Goal: Information Seeking & Learning: Learn about a topic

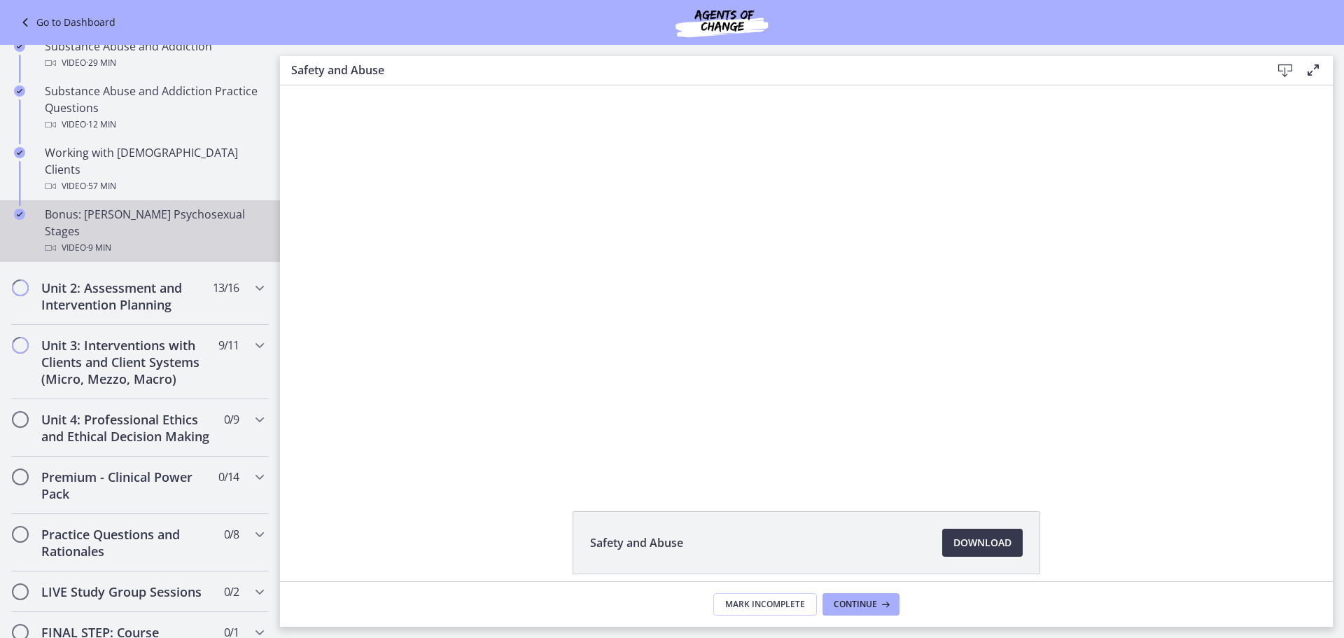
scroll to position [1050, 0]
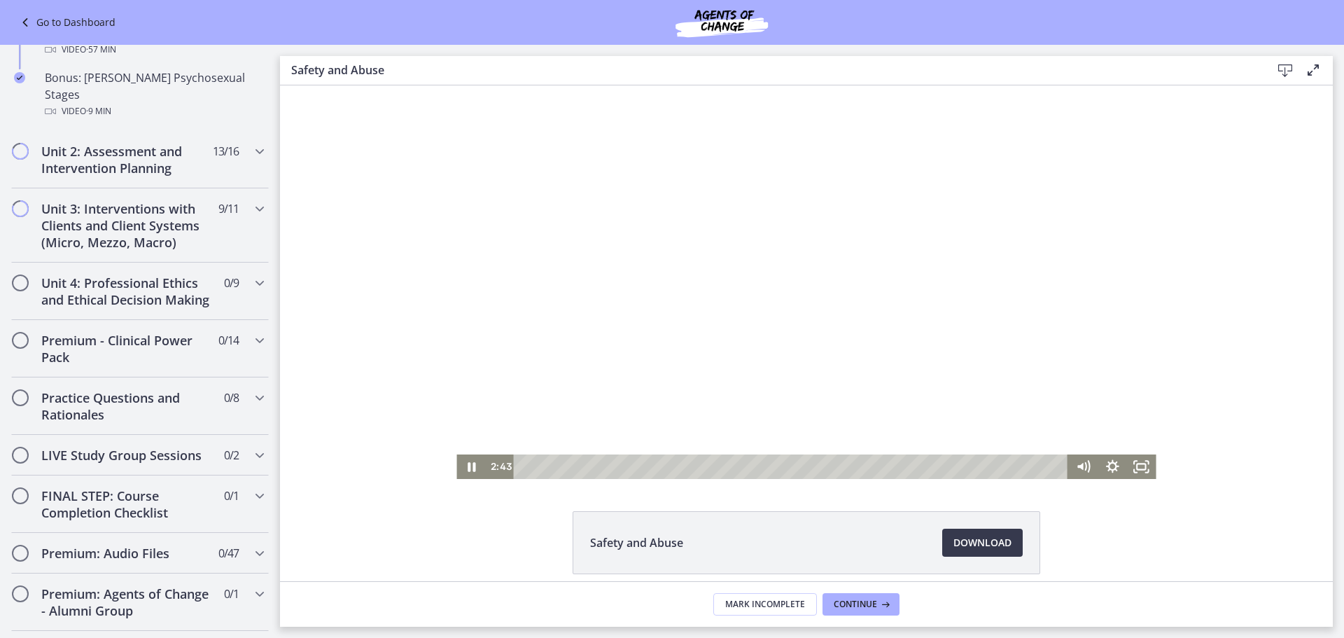
click at [689, 273] on div at bounding box center [805, 281] width 699 height 393
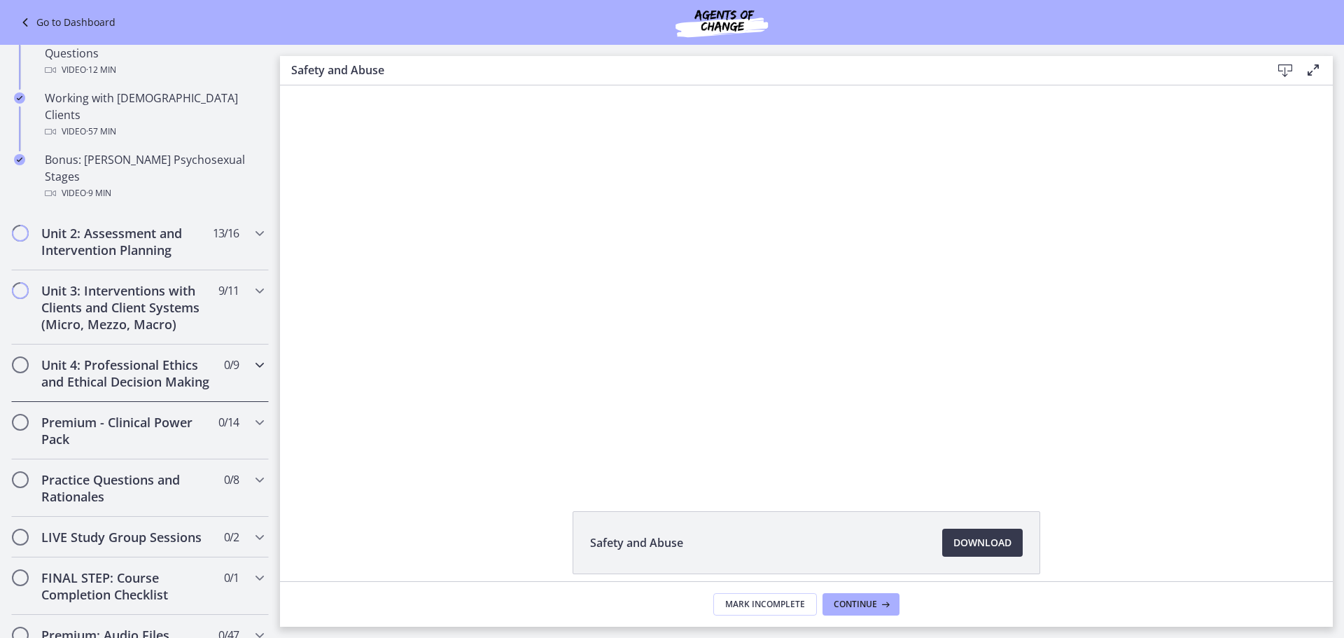
scroll to position [980, 0]
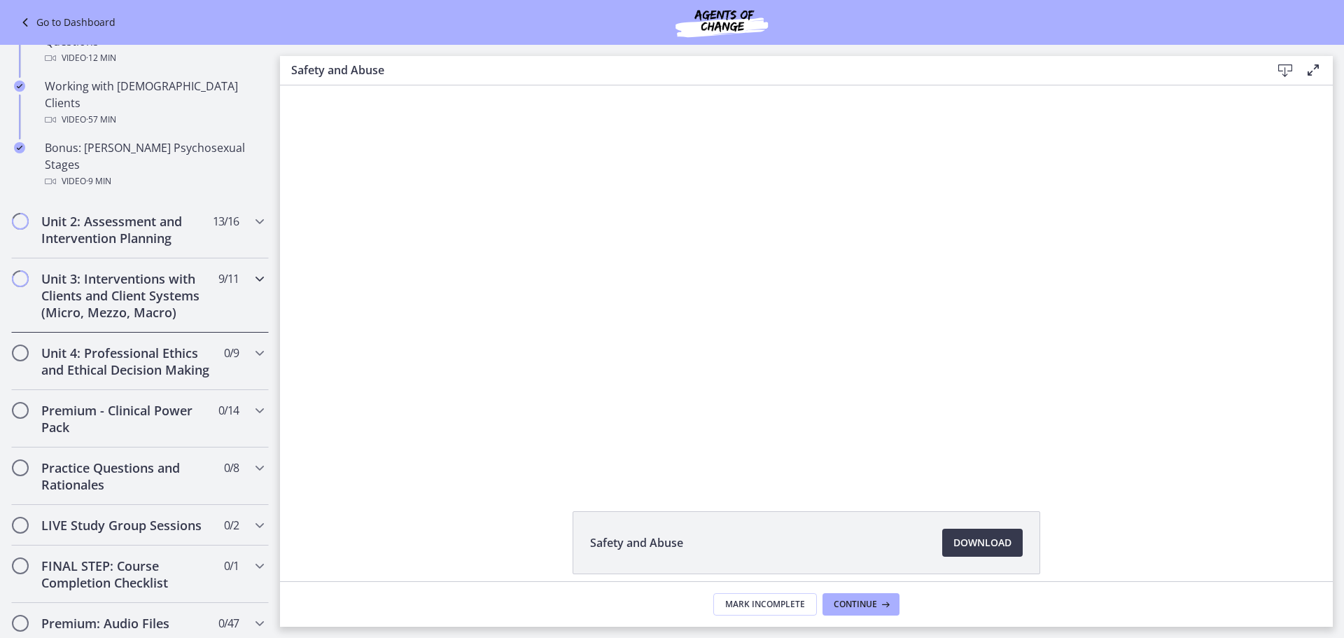
click at [251, 270] on icon "Chapters" at bounding box center [259, 278] width 17 height 17
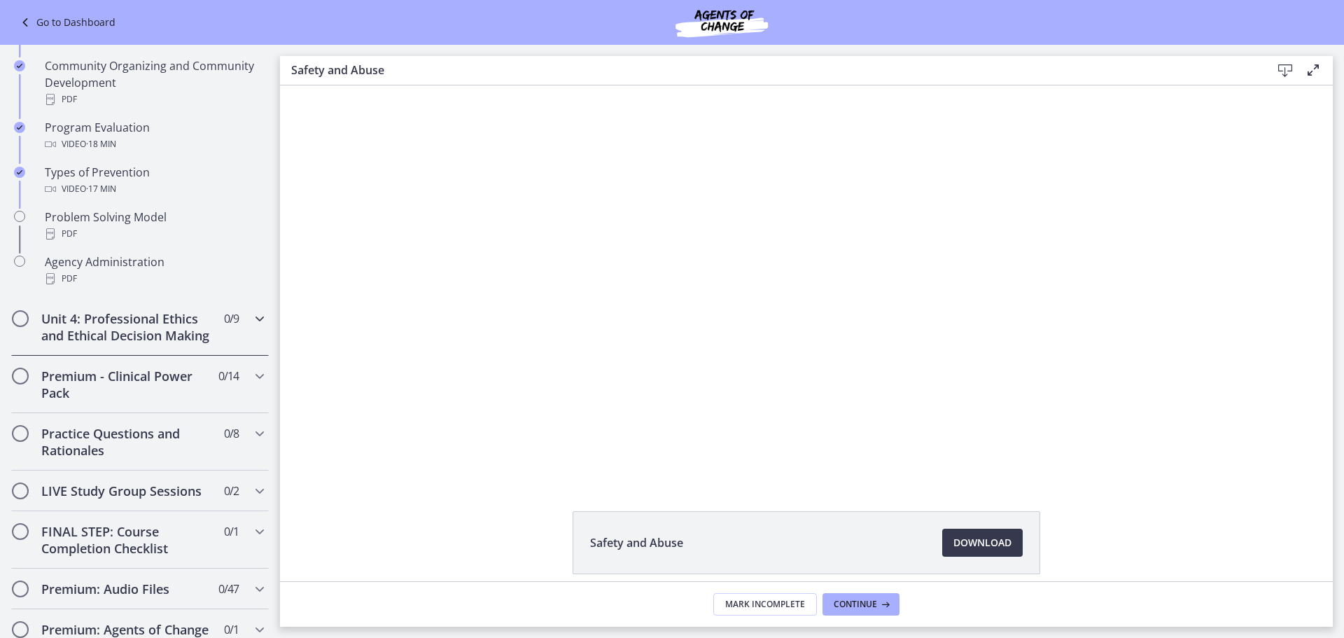
scroll to position [840, 0]
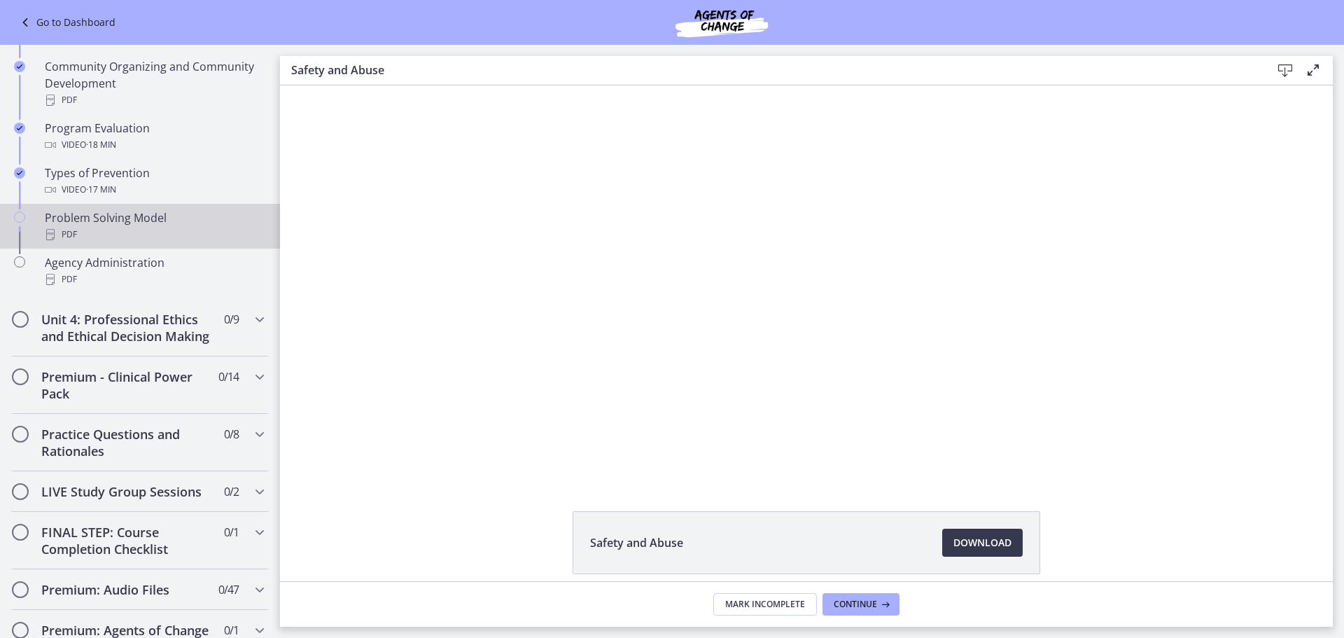
click at [121, 215] on div "Problem Solving Model PDF" at bounding box center [154, 226] width 218 height 34
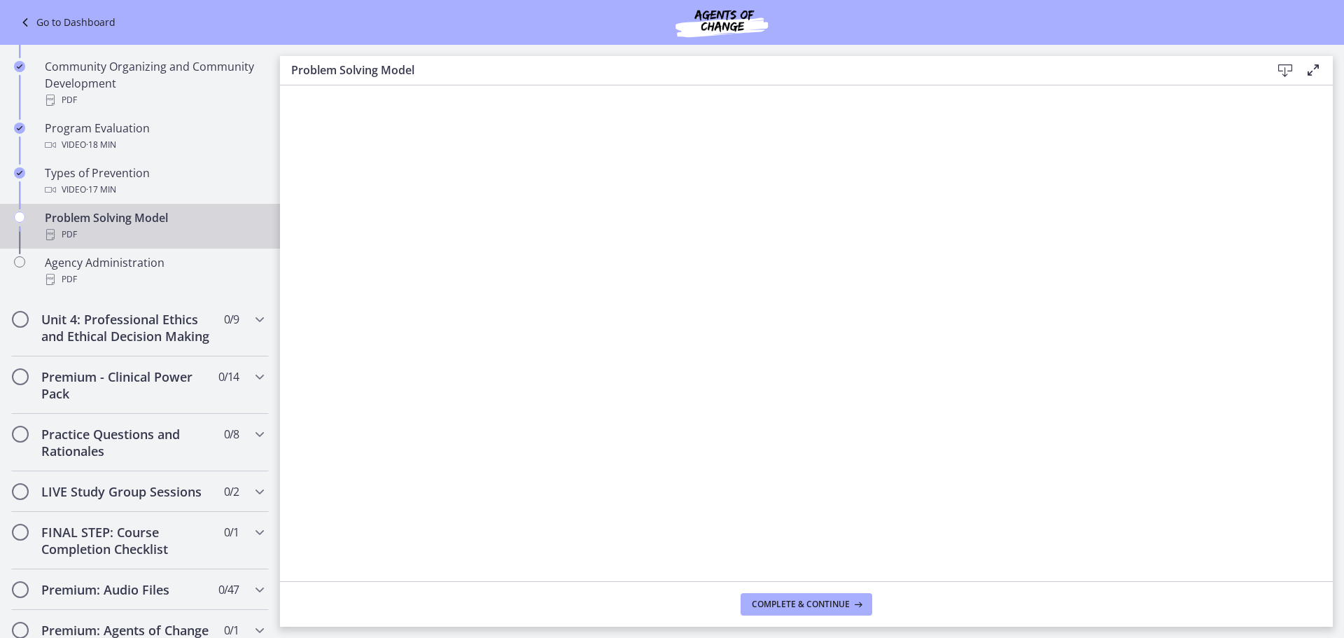
click at [1283, 71] on icon at bounding box center [1284, 70] width 17 height 17
click at [188, 286] on div "PDF" at bounding box center [154, 279] width 218 height 17
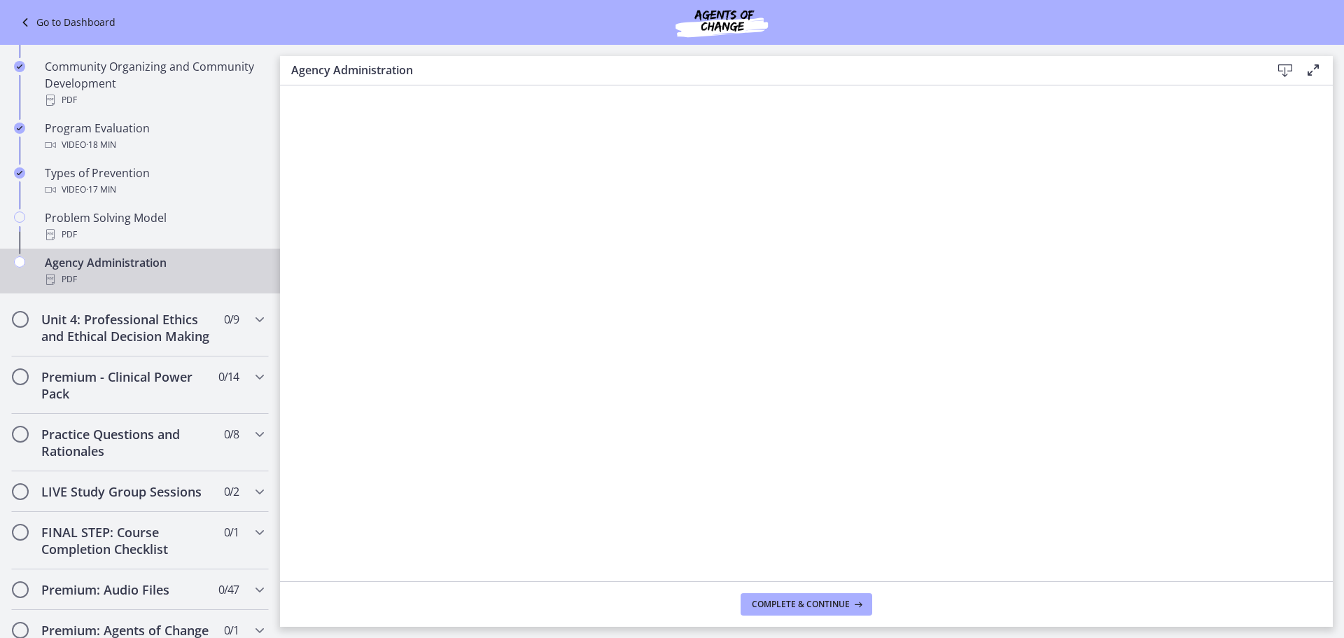
click at [1288, 71] on icon at bounding box center [1284, 70] width 17 height 17
click at [251, 319] on icon "Chapters" at bounding box center [259, 319] width 17 height 17
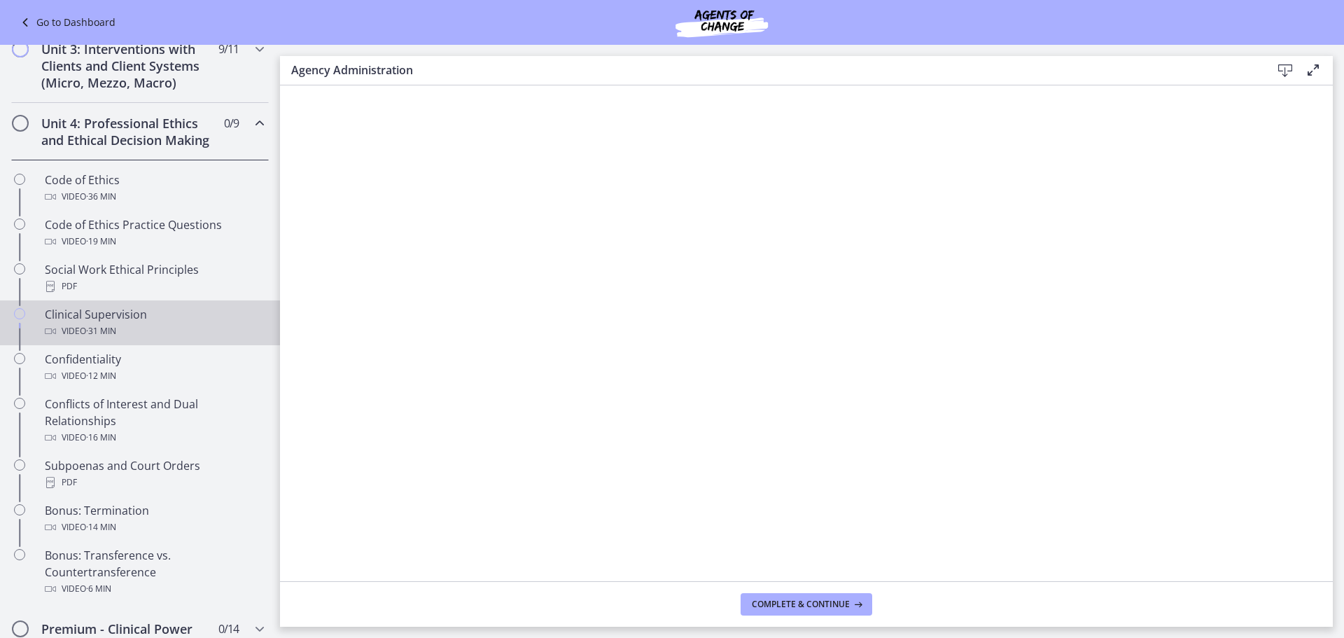
scroll to position [490, 0]
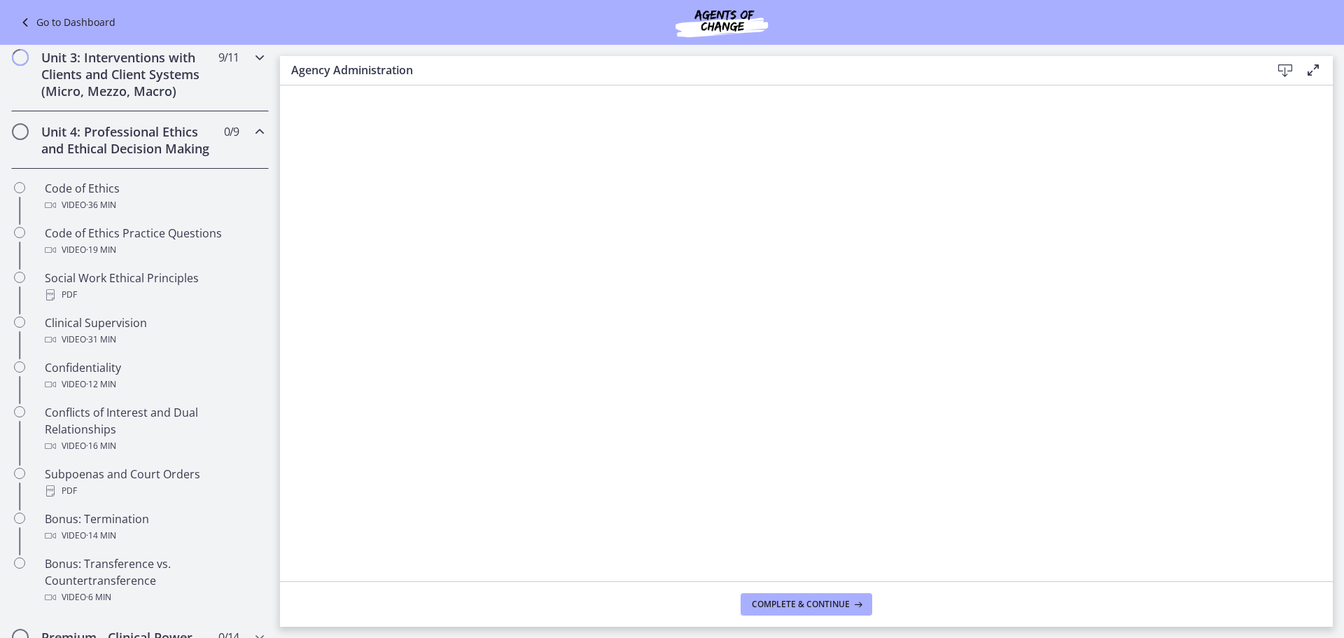
click at [171, 85] on h2 "Unit 3: Interventions with Clients and Client Systems (Micro, Mezzo, Macro)" at bounding box center [126, 74] width 171 height 50
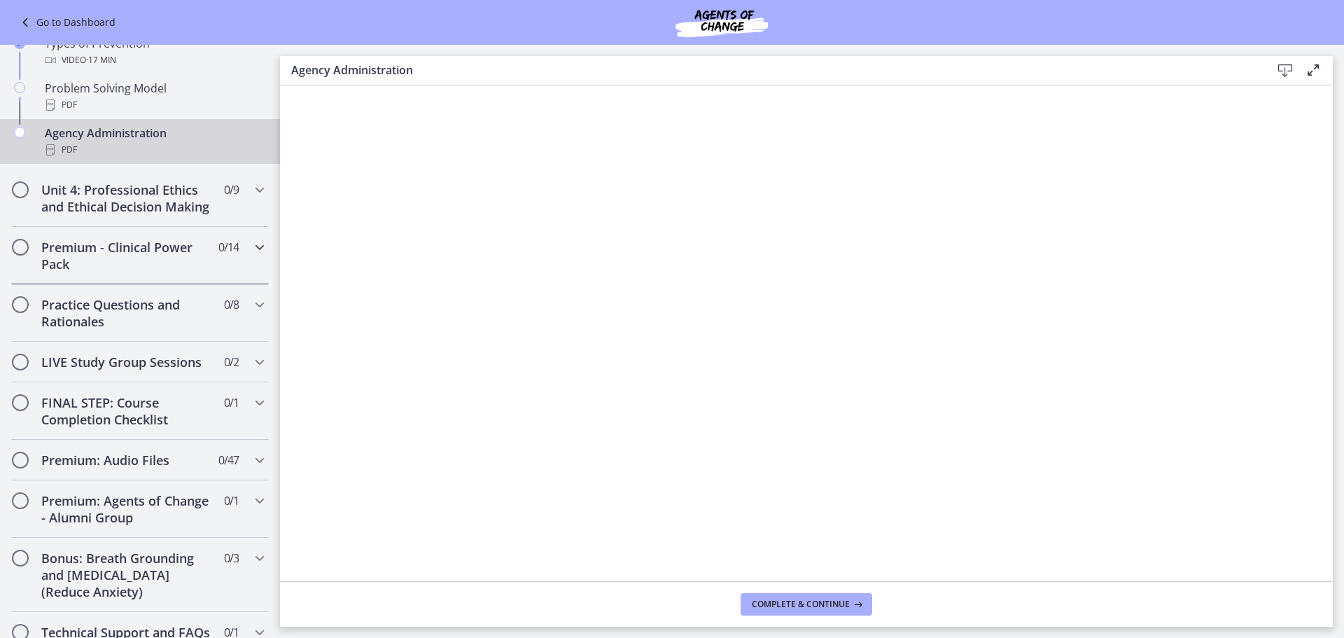
scroll to position [980, 0]
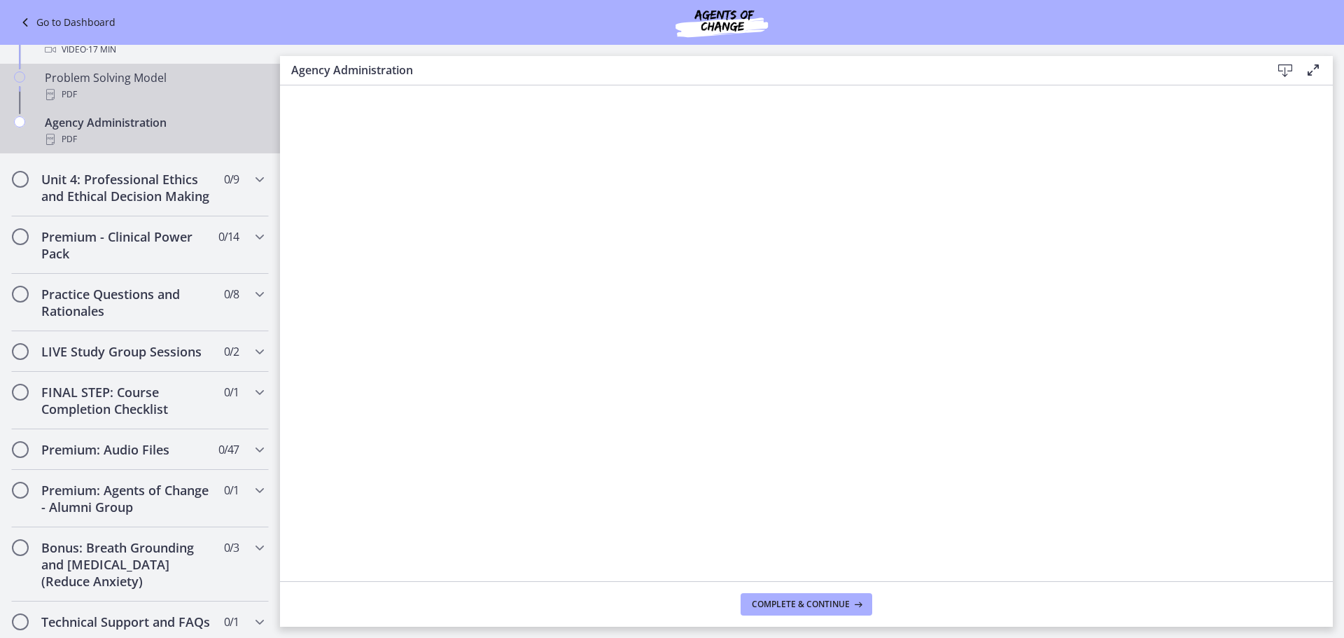
click at [143, 95] on div "PDF" at bounding box center [154, 94] width 218 height 17
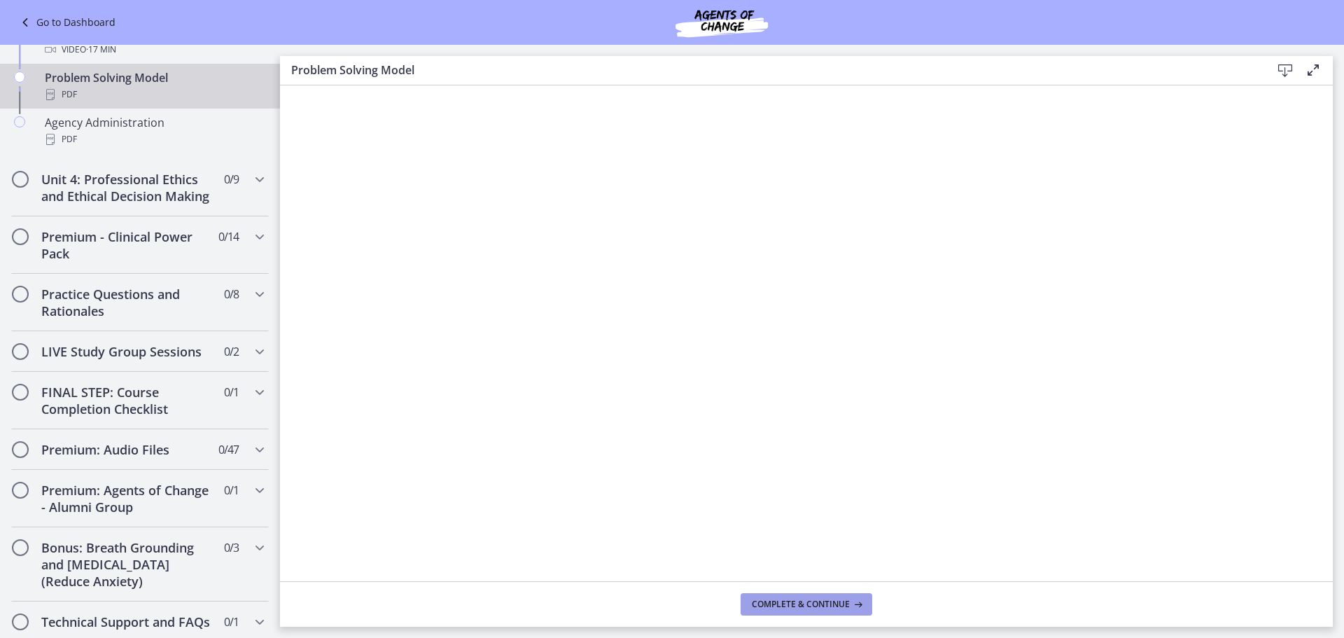
click at [771, 609] on span "Complete & continue" at bounding box center [801, 603] width 98 height 11
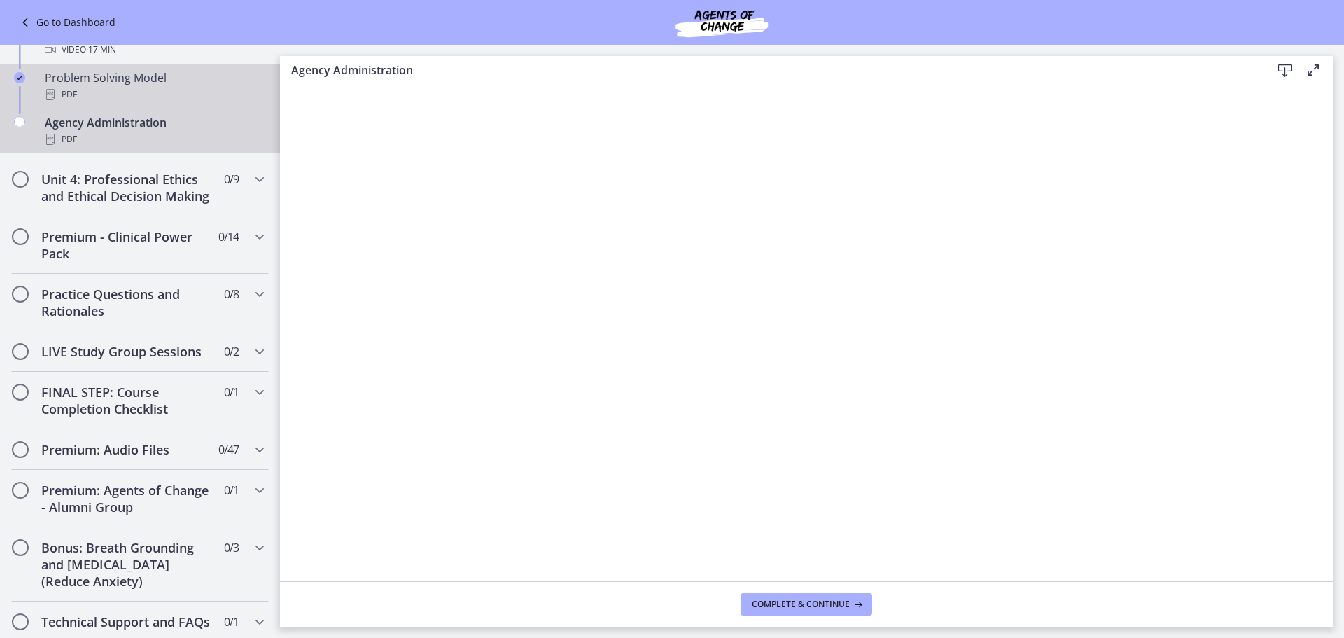
click at [145, 97] on div "PDF" at bounding box center [154, 94] width 218 height 17
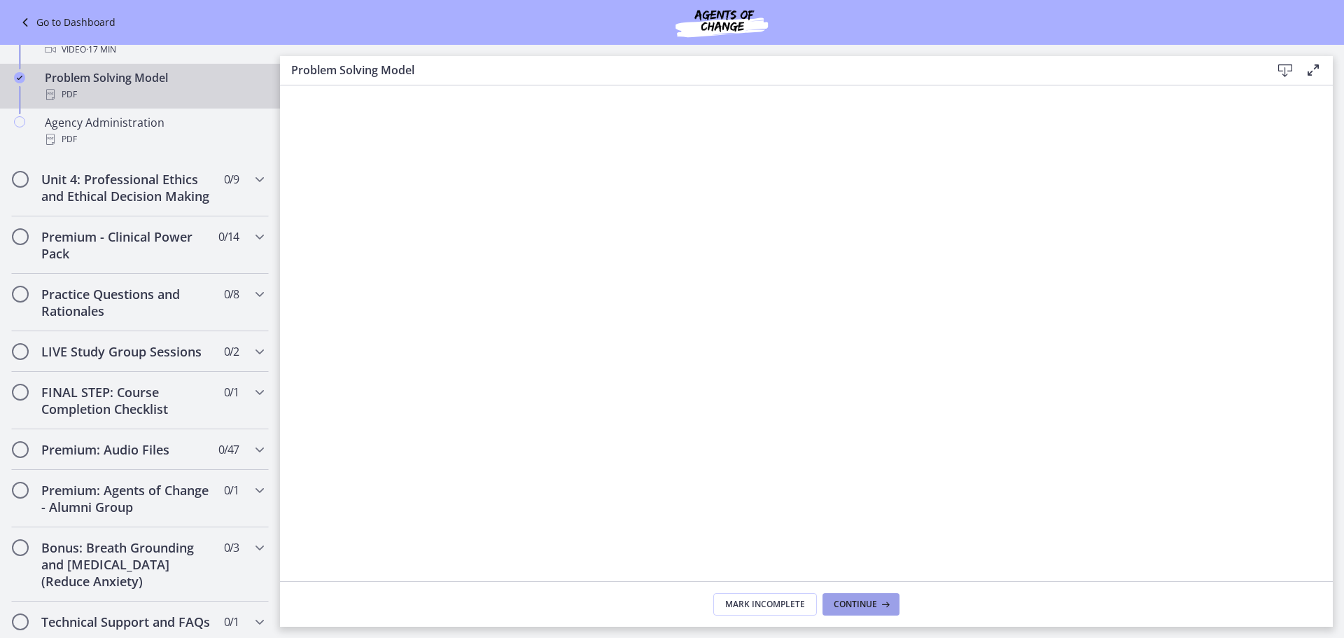
click at [849, 597] on button "Continue" at bounding box center [860, 604] width 77 height 22
